Goal: Transaction & Acquisition: Purchase product/service

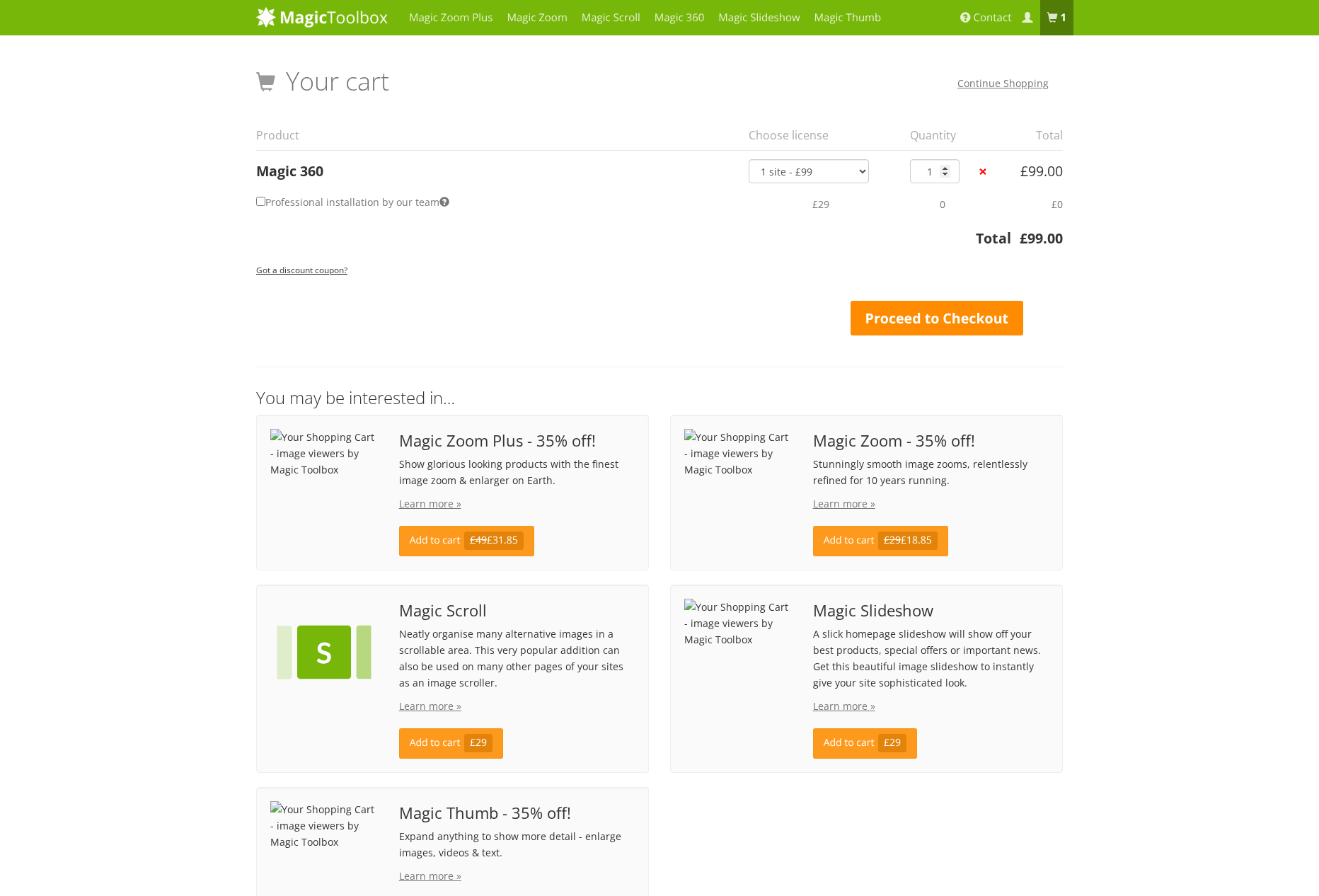
click at [983, 317] on link "Proceed to Checkout" at bounding box center [938, 318] width 173 height 35
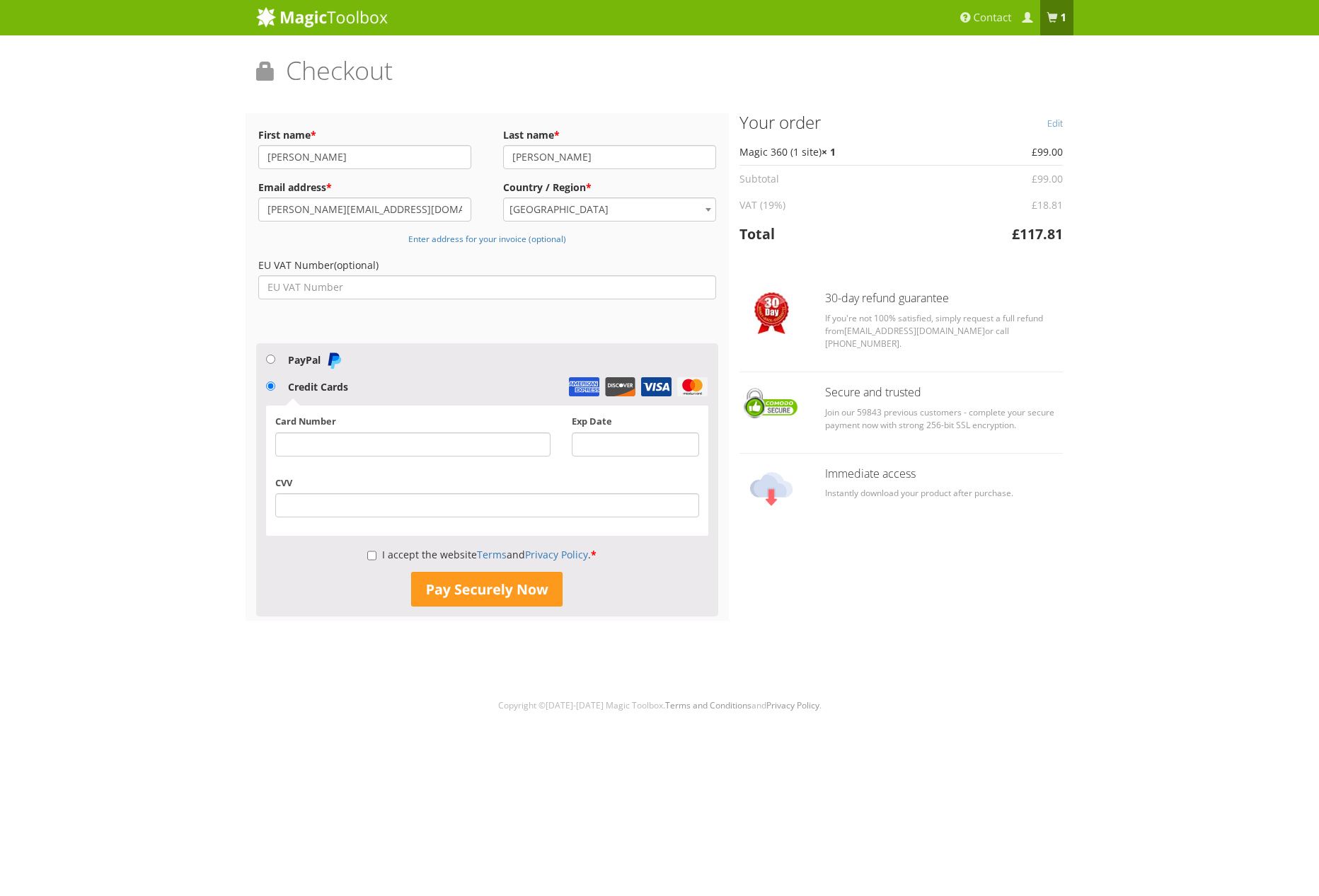
click at [299, 360] on label "PayPal" at bounding box center [315, 360] width 55 height 13
click at [275, 360] on input "PayPal" at bounding box center [271, 359] width 9 height 9
radio input "true"
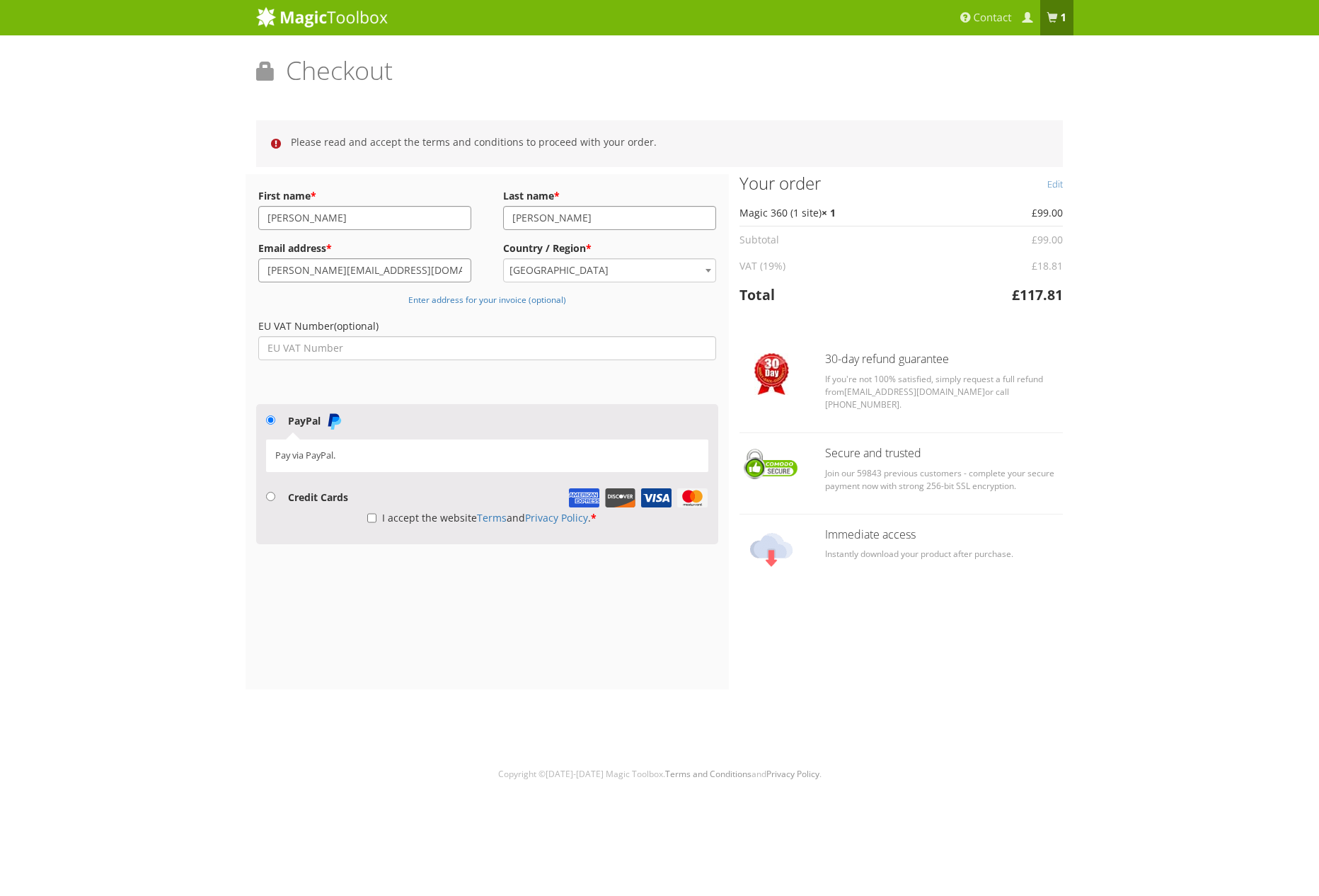
click at [371, 511] on input "I accept the website Terms and Privacy Policy . *" at bounding box center [372, 517] width 9 height 24
checkbox input "true"
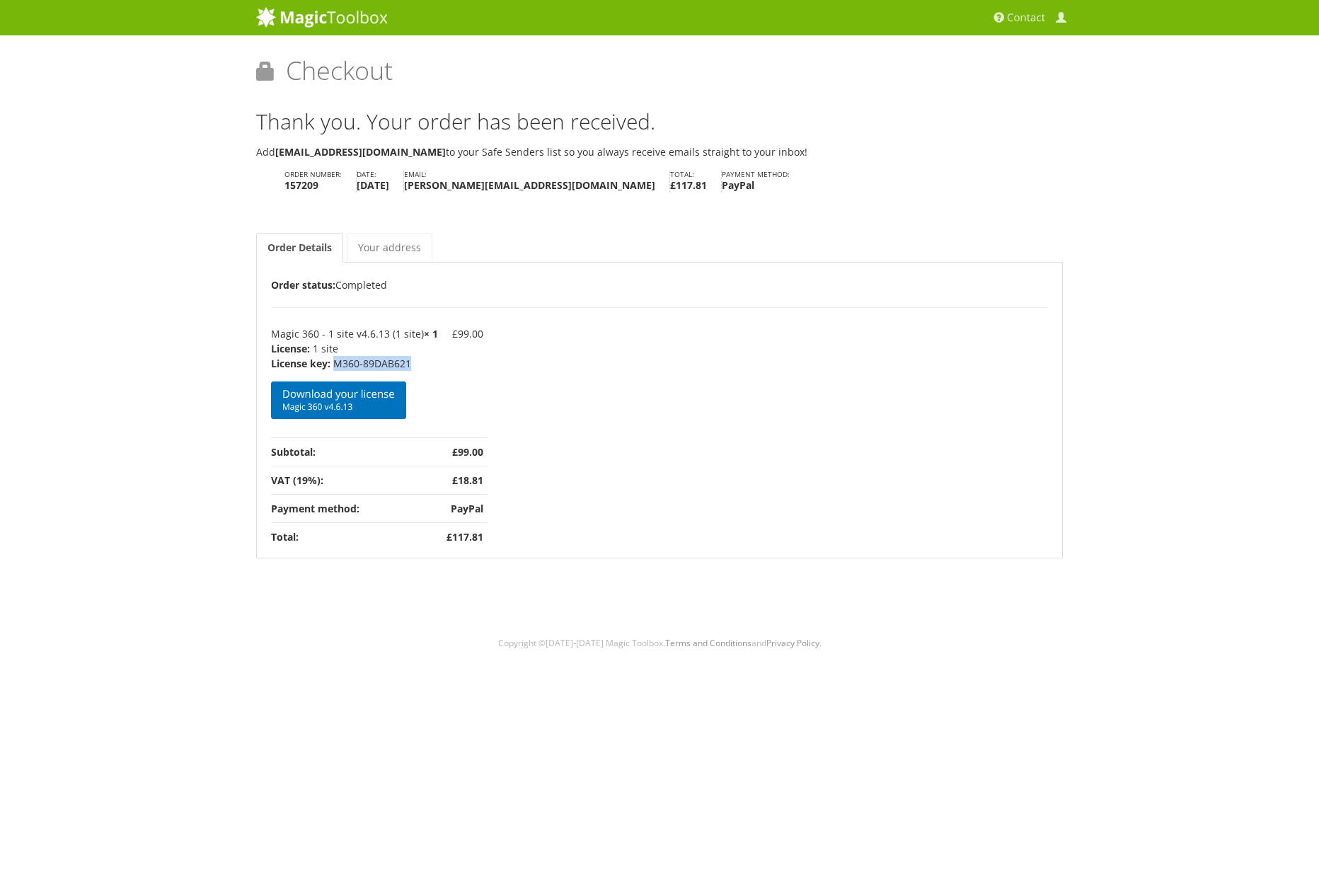
drag, startPoint x: 407, startPoint y: 362, endPoint x: 331, endPoint y: 361, distance: 76.0
click at [331, 361] on p "M360-89DAB621" at bounding box center [354, 363] width 167 height 15
click at [361, 394] on link "Download your license Magic 360 v4.6.13" at bounding box center [338, 400] width 135 height 38
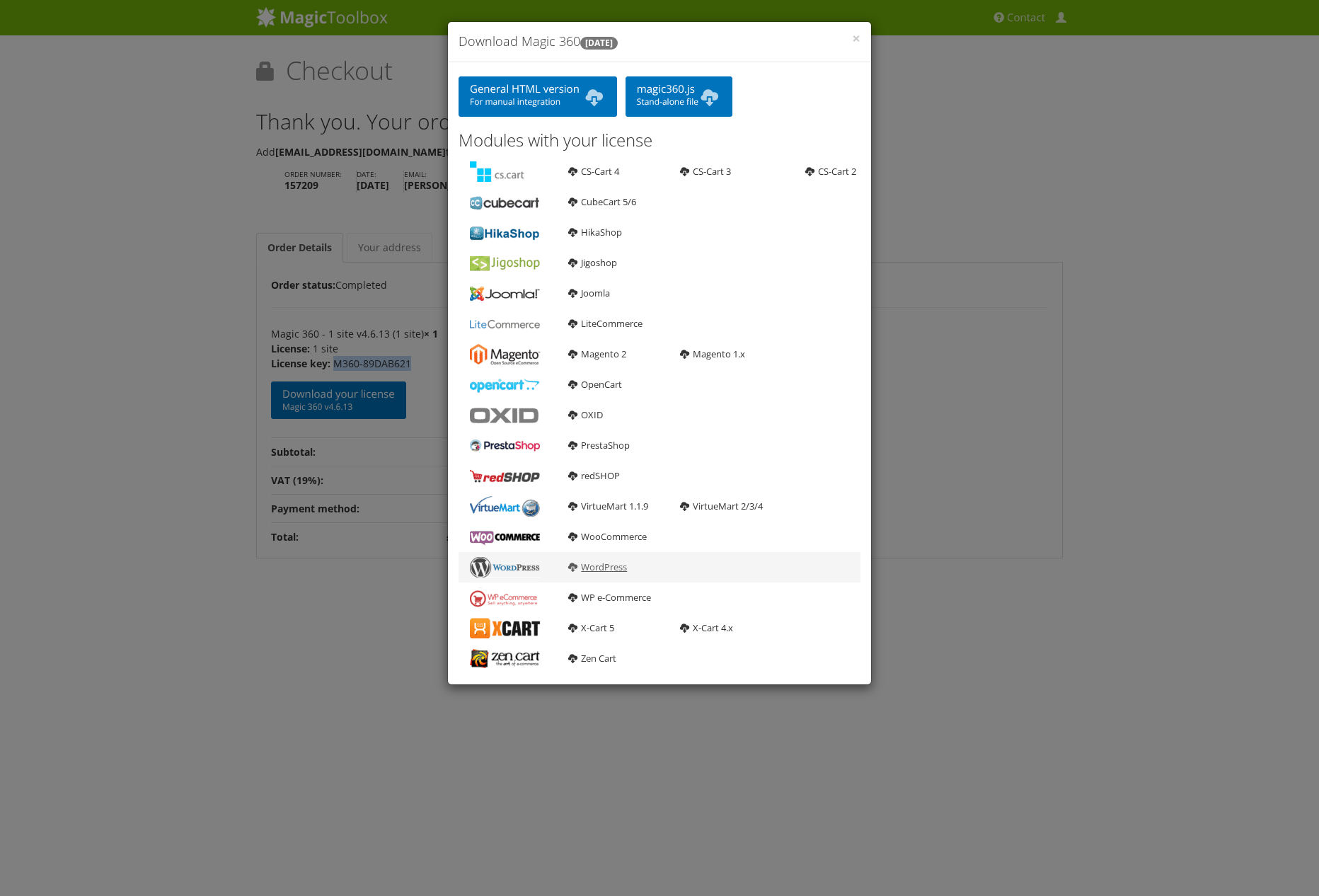
click at [606, 566] on link "WordPress" at bounding box center [597, 567] width 58 height 13
click at [967, 367] on div "× Download Magic 360 4.6.13 General HTML version For manual integration magic36…" at bounding box center [660, 448] width 1319 height 896
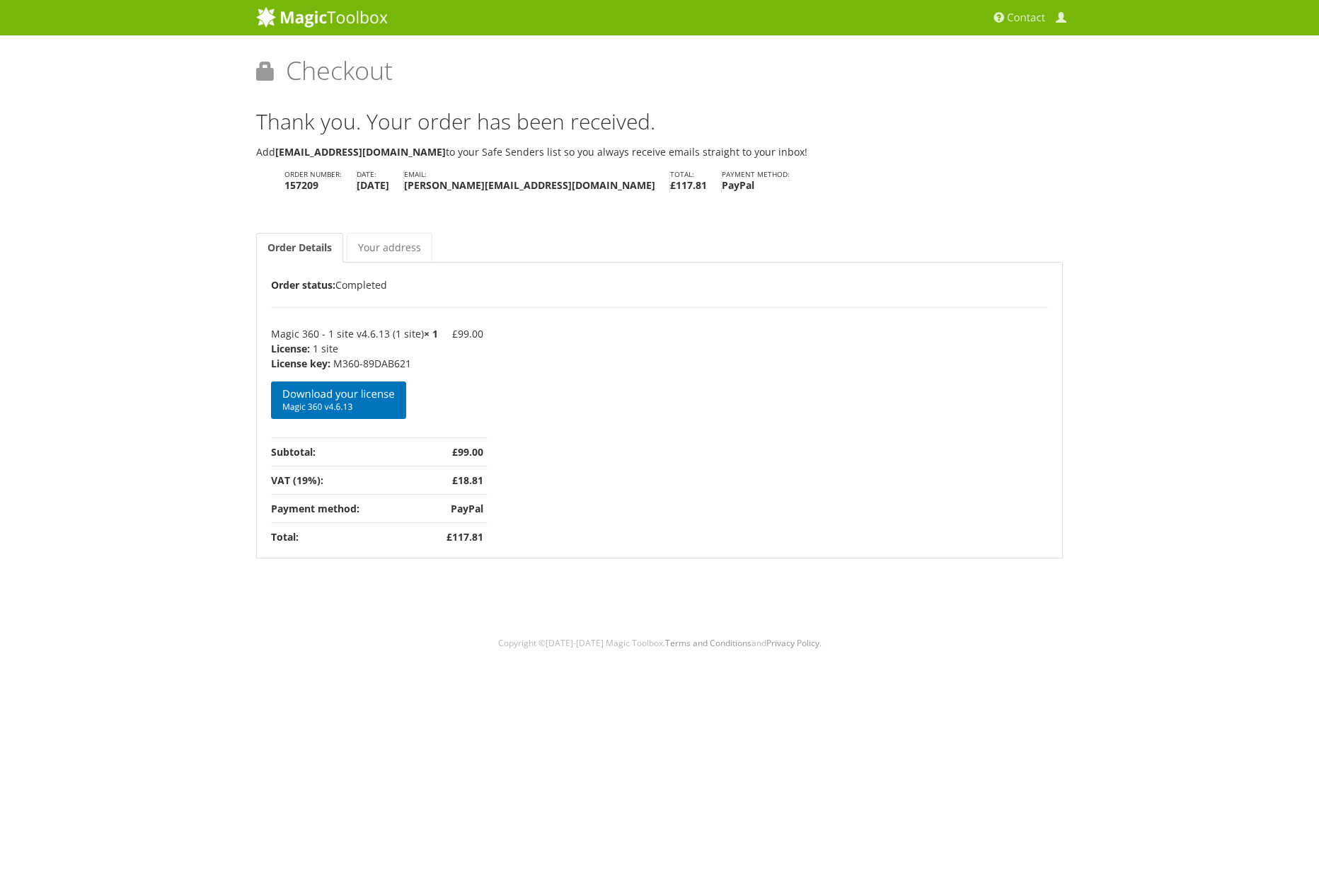
click at [373, 361] on p "M360-89DAB621" at bounding box center [354, 363] width 167 height 15
drag, startPoint x: 413, startPoint y: 356, endPoint x: 423, endPoint y: 357, distance: 10.0
click at [414, 356] on p "M360-89DAB621" at bounding box center [354, 363] width 167 height 15
drag, startPoint x: 423, startPoint y: 363, endPoint x: 341, endPoint y: 362, distance: 82.0
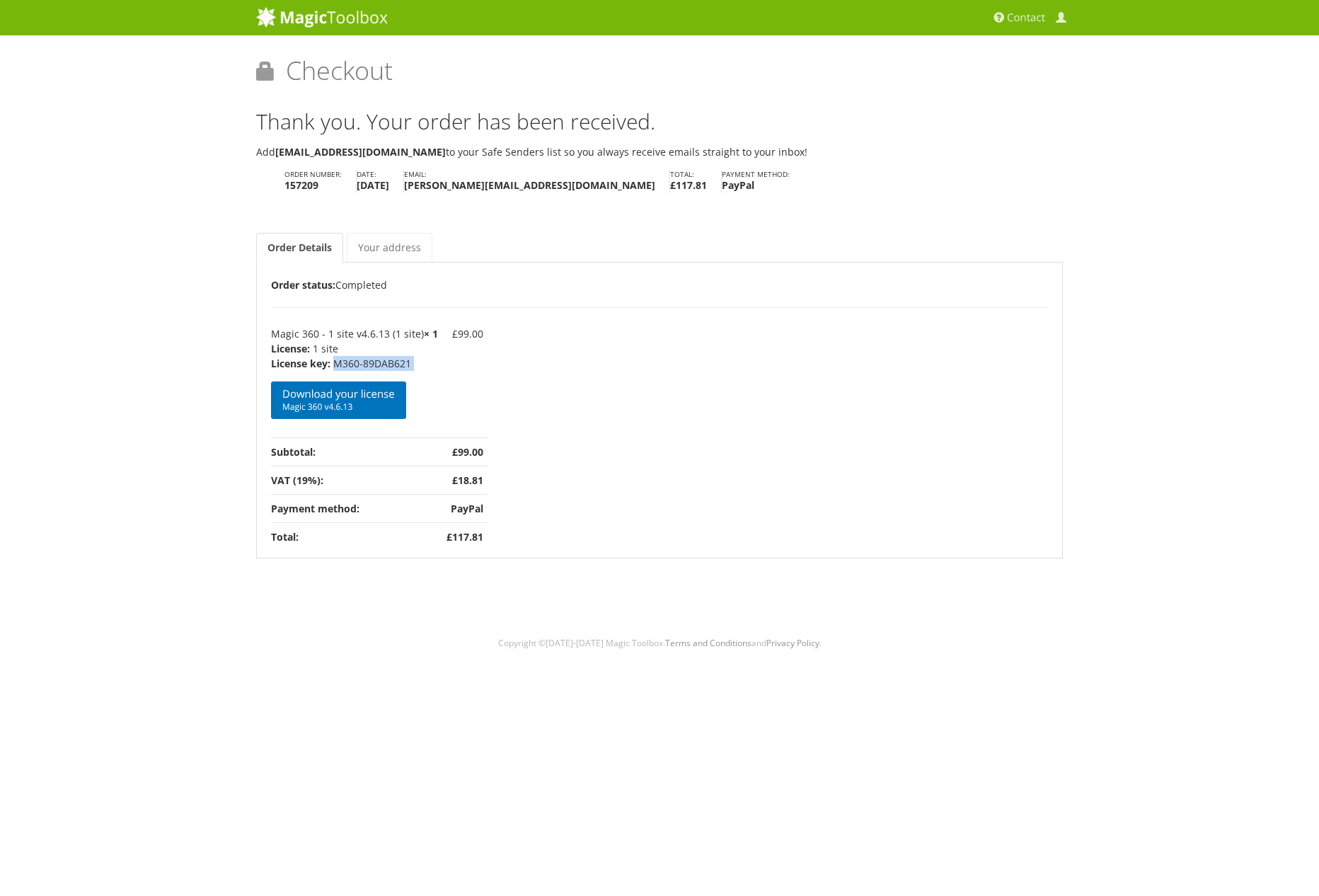
click at [341, 362] on p "M360-89DAB621" at bounding box center [354, 363] width 167 height 15
click at [488, 356] on div "Order Details Order status: Completed Product Total Magic 360 - 1 site v4.6.13 …" at bounding box center [660, 414] width 777 height 273
drag, startPoint x: 401, startPoint y: 360, endPoint x: 335, endPoint y: 363, distance: 66.1
click at [335, 363] on p "M360-89DAB621" at bounding box center [354, 363] width 167 height 15
copy p "M360-89DAB621"
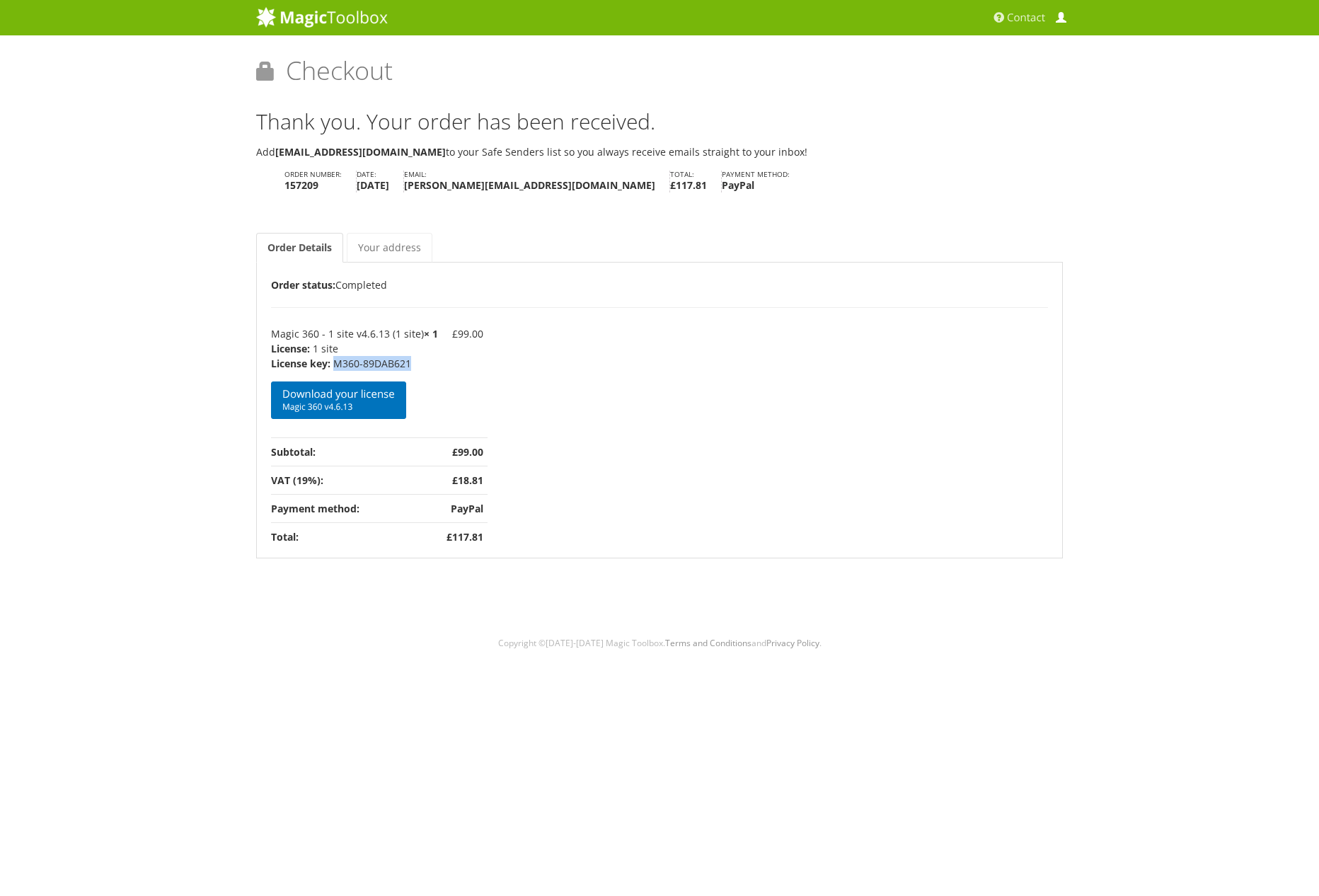
click at [1057, 20] on span at bounding box center [1062, 18] width 11 height 11
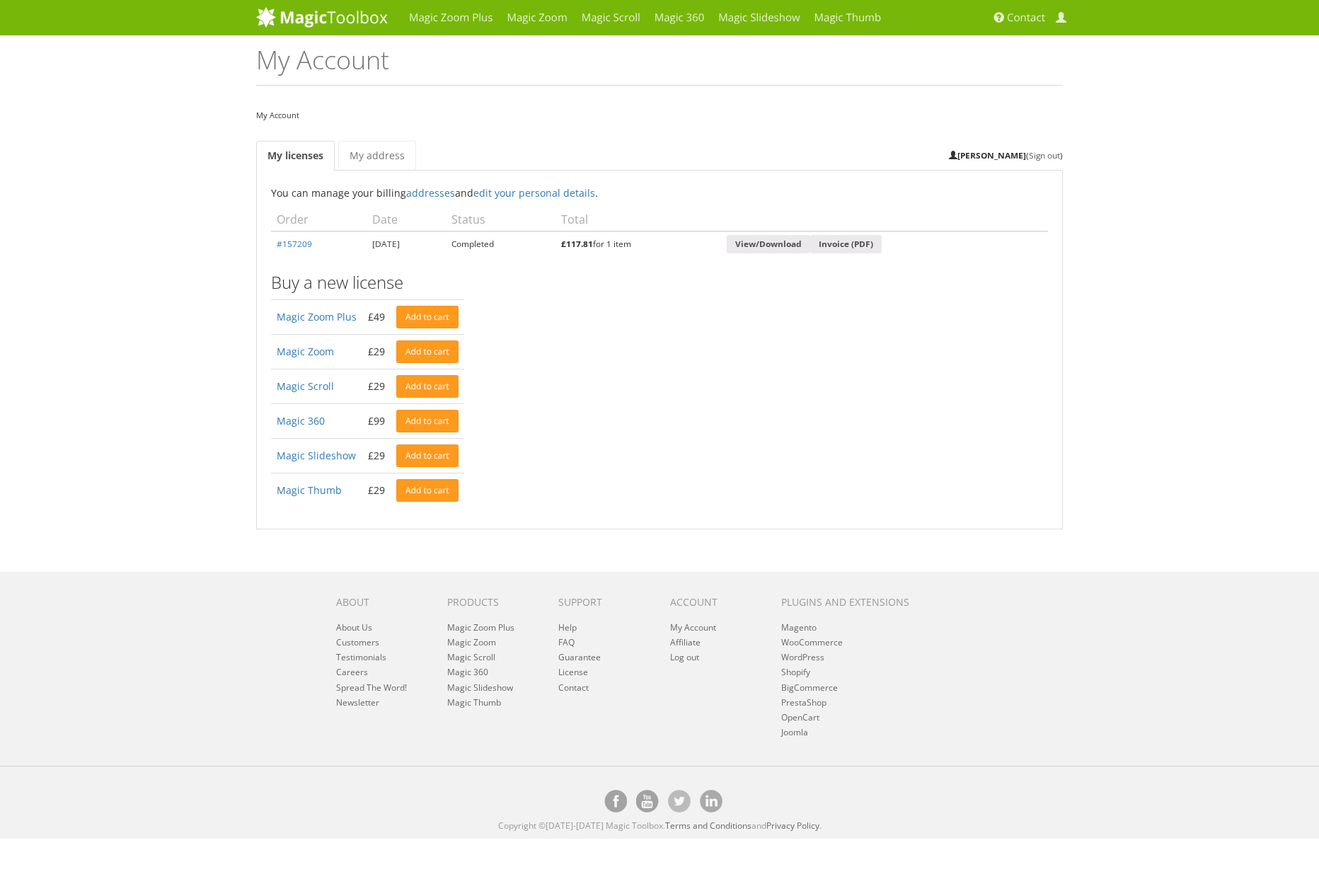
click at [1050, 154] on link "Sign out" at bounding box center [1045, 155] width 31 height 12
